Goal: Transaction & Acquisition: Purchase product/service

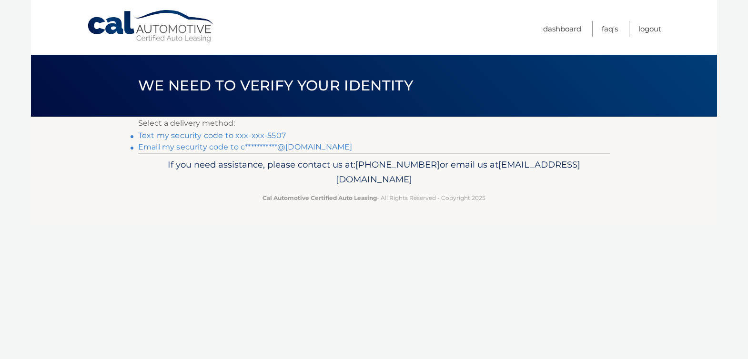
click at [295, 147] on link "**********" at bounding box center [245, 146] width 214 height 9
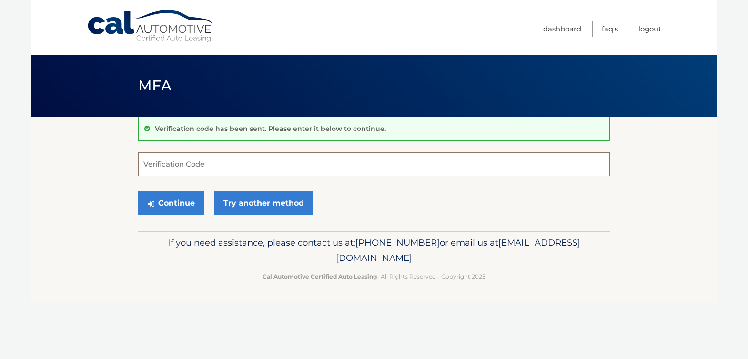
click at [263, 166] on input "Verification Code" at bounding box center [373, 164] width 471 height 24
paste input "133644"
type input "133644"
click at [165, 200] on button "Continue" at bounding box center [171, 203] width 66 height 24
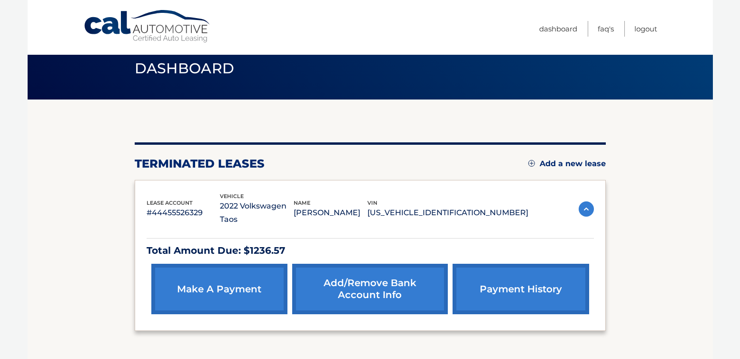
scroll to position [31, 0]
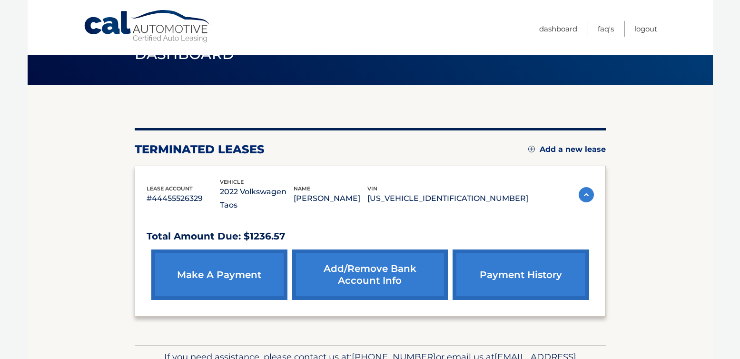
click at [230, 276] on link "make a payment" at bounding box center [219, 275] width 136 height 50
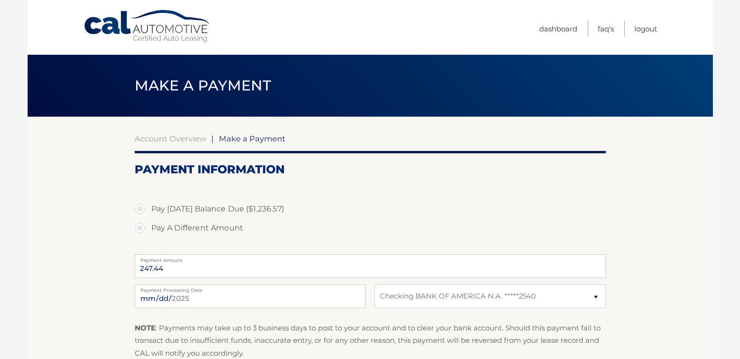
select select "ZWUyOTBiN2EtMmJlNy00ZmZlLWIxMzktZjNhODc1YjI1MmVl"
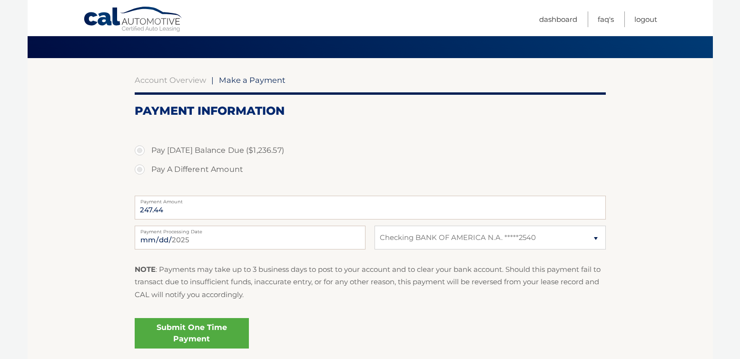
scroll to position [68, 0]
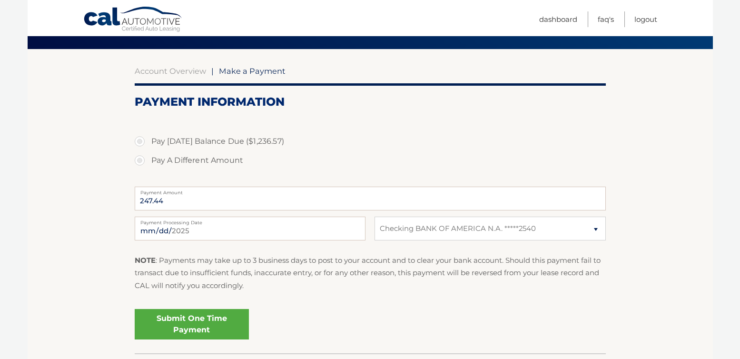
click at [141, 157] on label "Pay A Different Amount" at bounding box center [370, 160] width 471 height 19
click at [141, 157] on input "Pay A Different Amount" at bounding box center [144, 158] width 10 height 15
radio input "true"
click at [161, 142] on label "Pay Today's Balance Due ($1,236.57)" at bounding box center [370, 141] width 471 height 19
click at [148, 142] on input "Pay Today's Balance Due ($1,236.57)" at bounding box center [144, 139] width 10 height 15
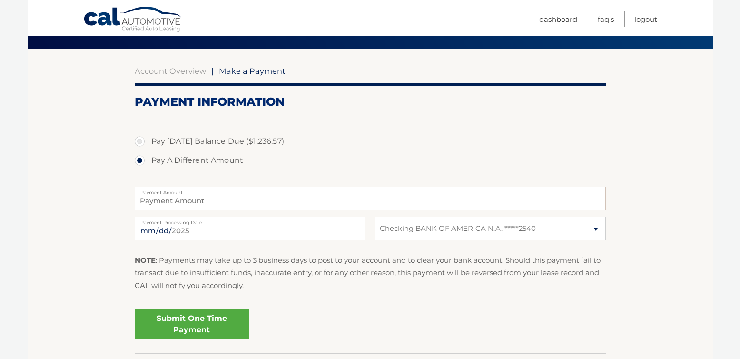
radio input "true"
type input "1236.57"
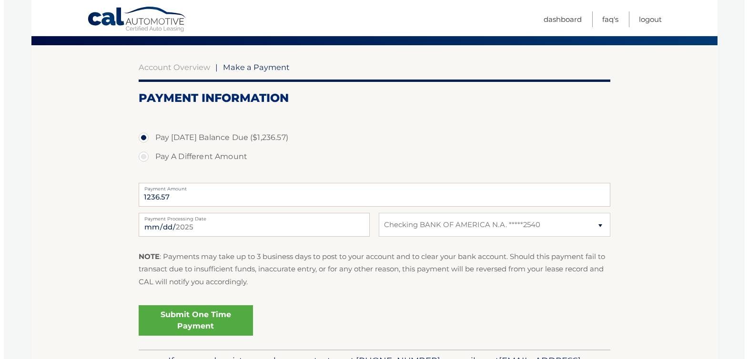
scroll to position [134, 0]
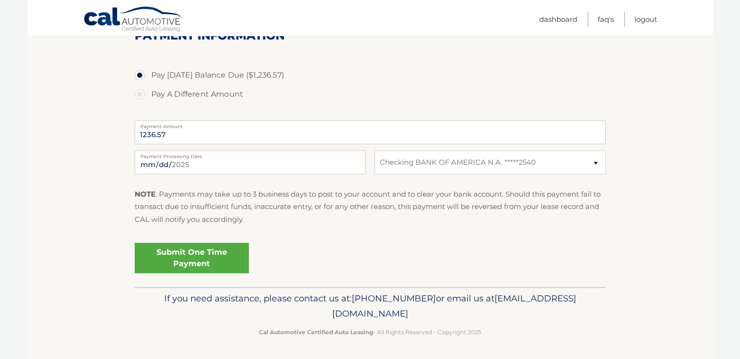
click at [199, 256] on link "Submit One Time Payment" at bounding box center [192, 258] width 114 height 30
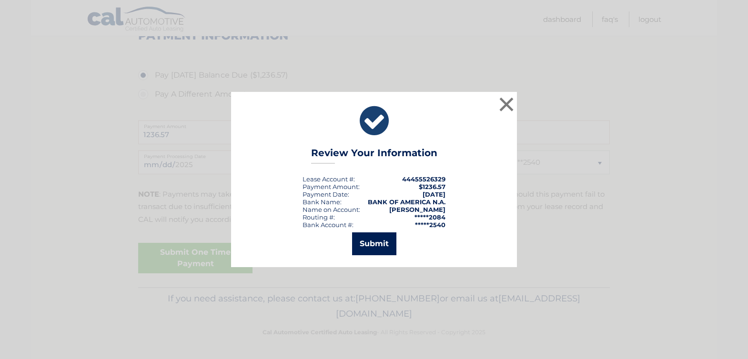
click at [359, 241] on button "Submit" at bounding box center [374, 243] width 44 height 23
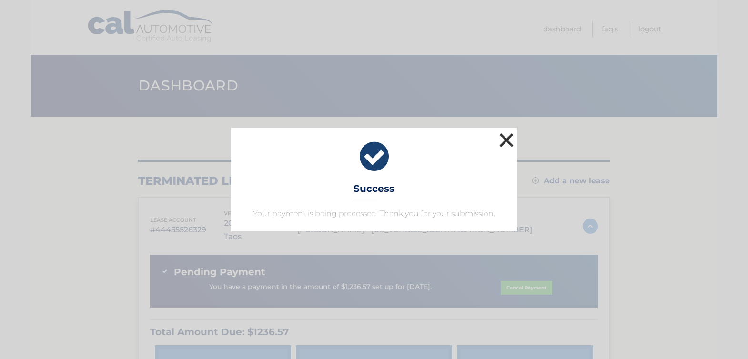
click at [503, 136] on button "×" at bounding box center [506, 139] width 19 height 19
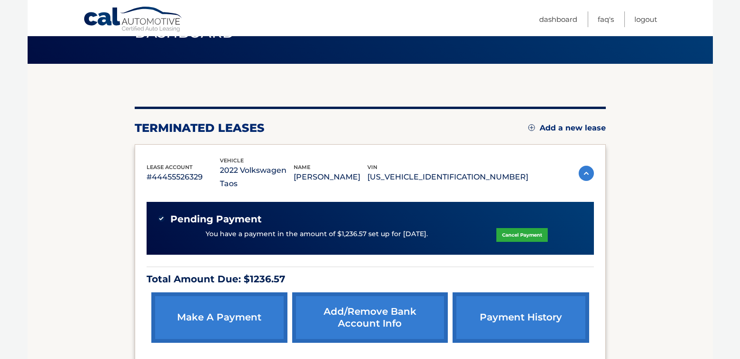
scroll to position [58, 0]
